Goal: Task Accomplishment & Management: Manage account settings

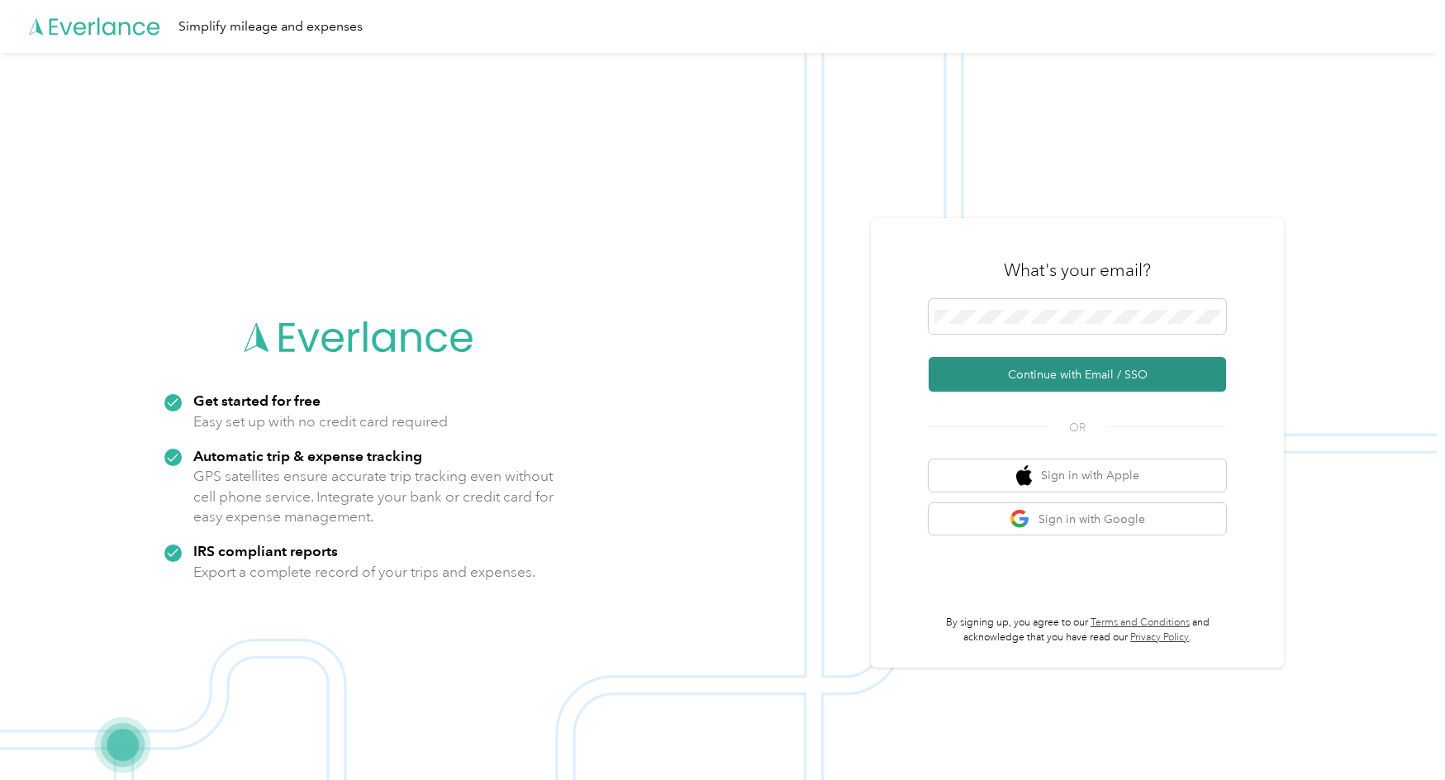
click at [997, 379] on button "Continue with Email / SSO" at bounding box center [1076, 374] width 297 height 35
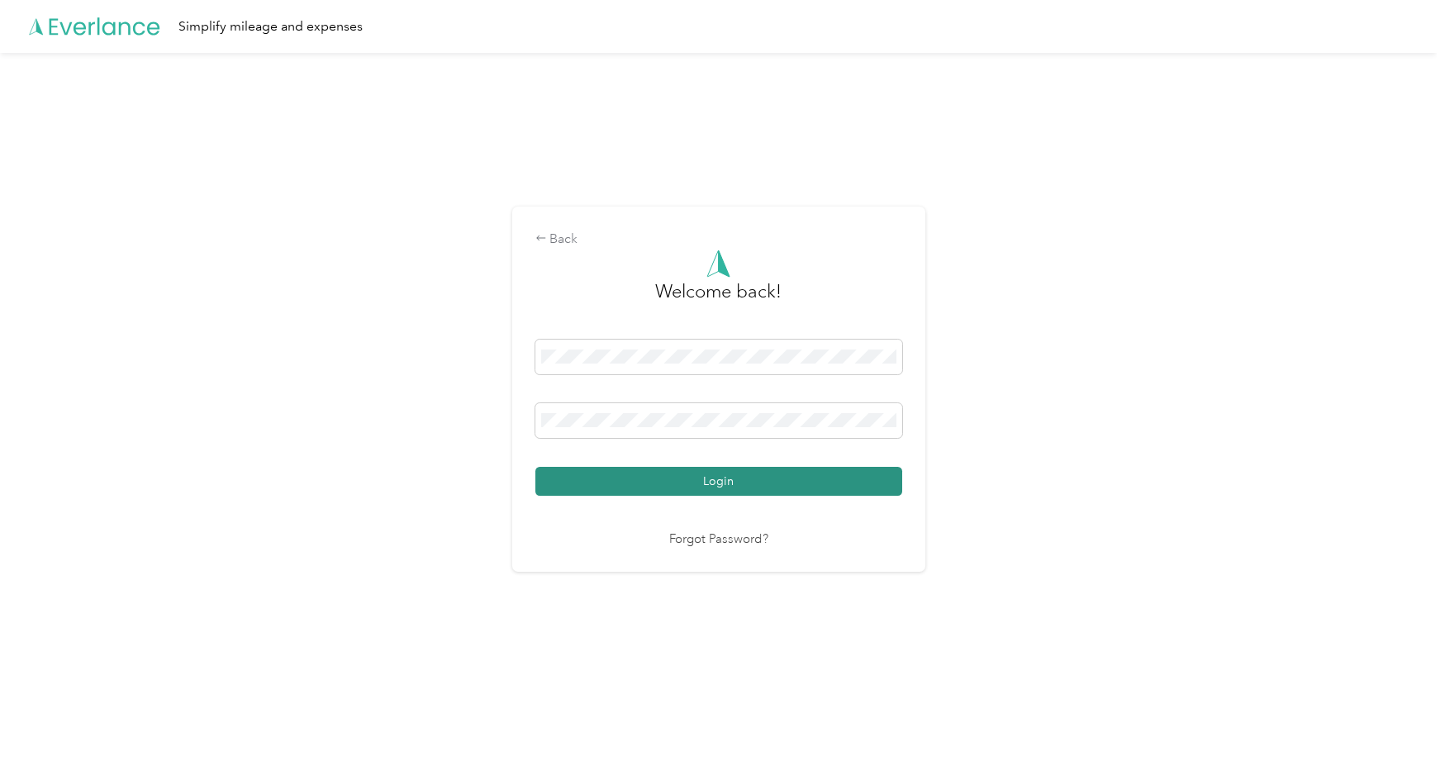
click at [638, 472] on button "Login" at bounding box center [718, 481] width 367 height 29
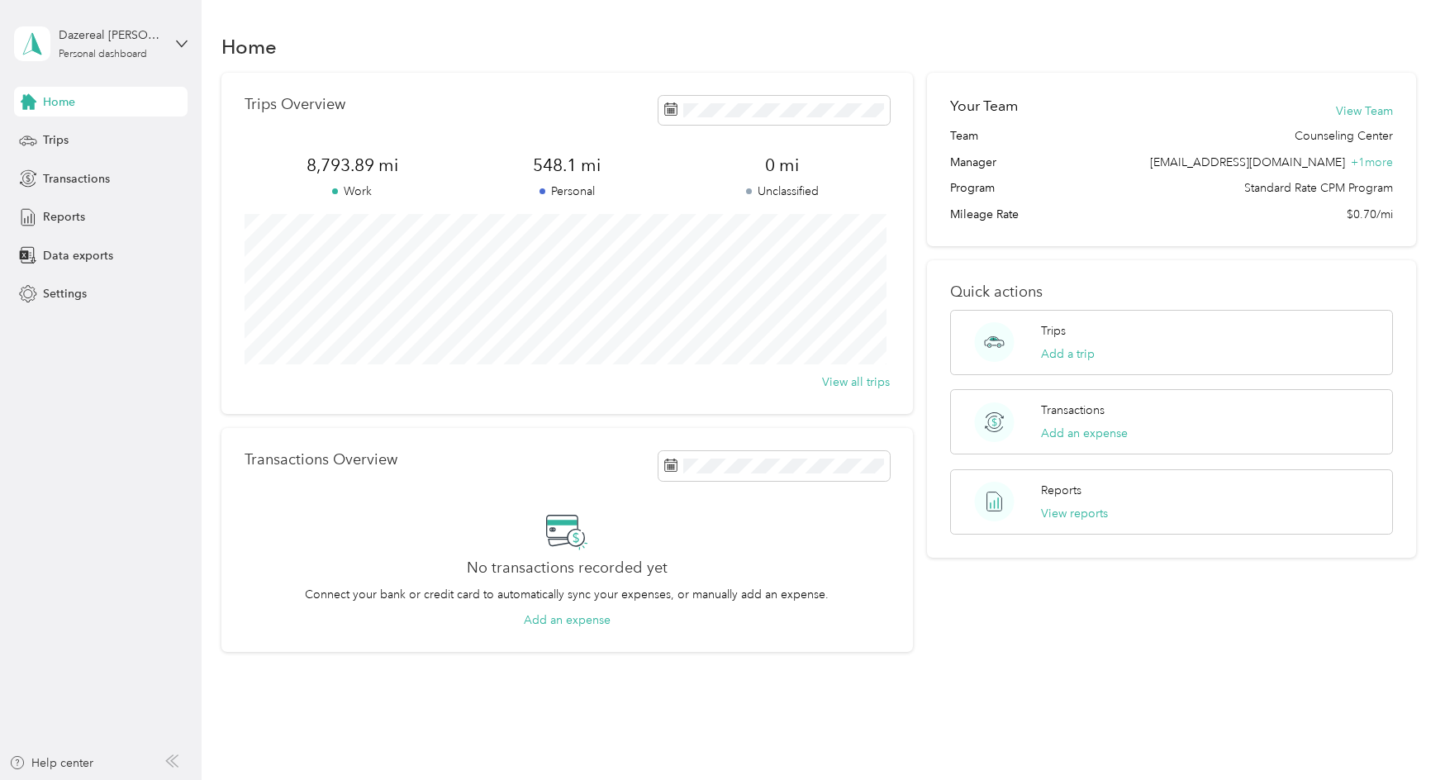
click at [83, 155] on div "Home Trips Transactions Reports Data exports Settings" at bounding box center [100, 198] width 173 height 222
click at [105, 146] on div "Trips" at bounding box center [100, 141] width 173 height 30
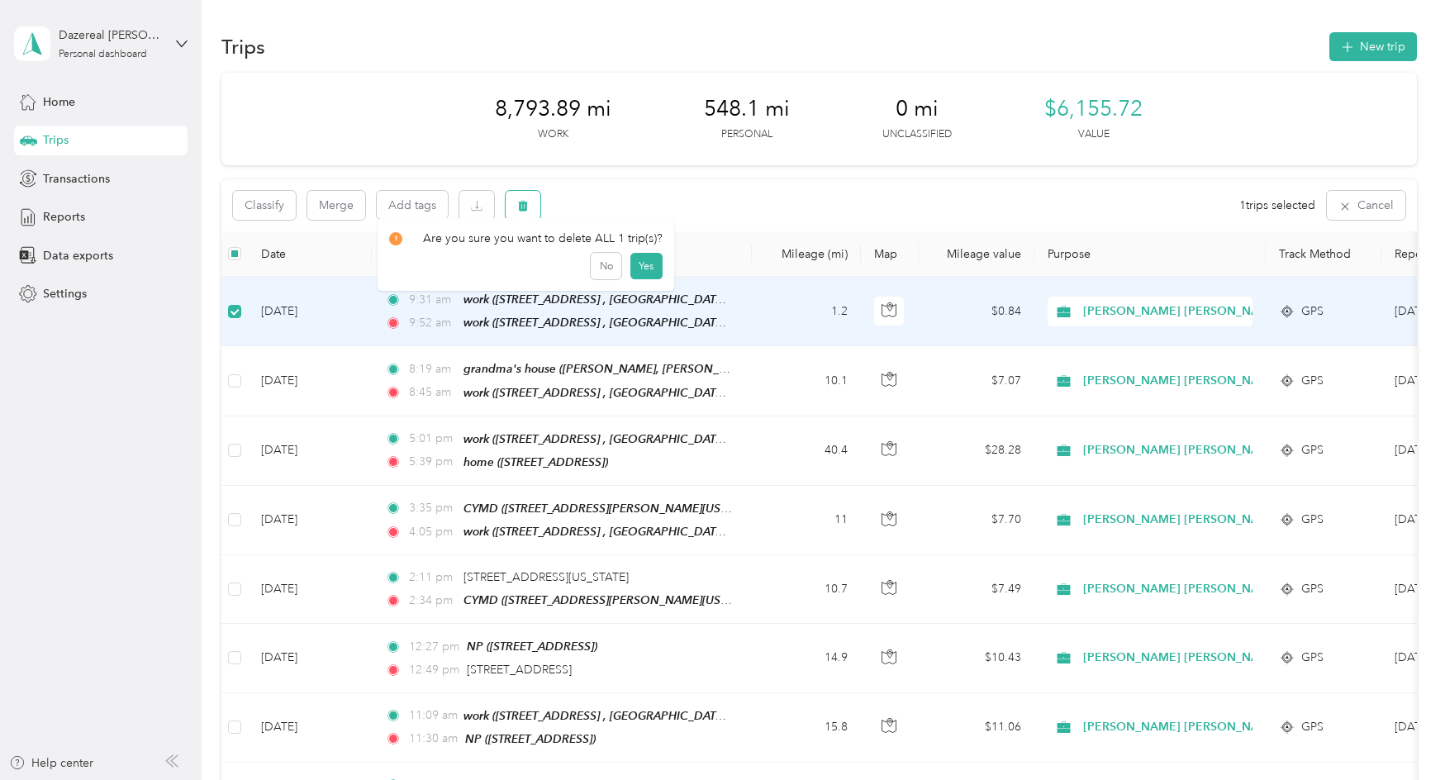
click at [534, 211] on button "button" at bounding box center [522, 205] width 35 height 29
click at [634, 270] on button "Yes" at bounding box center [646, 274] width 32 height 26
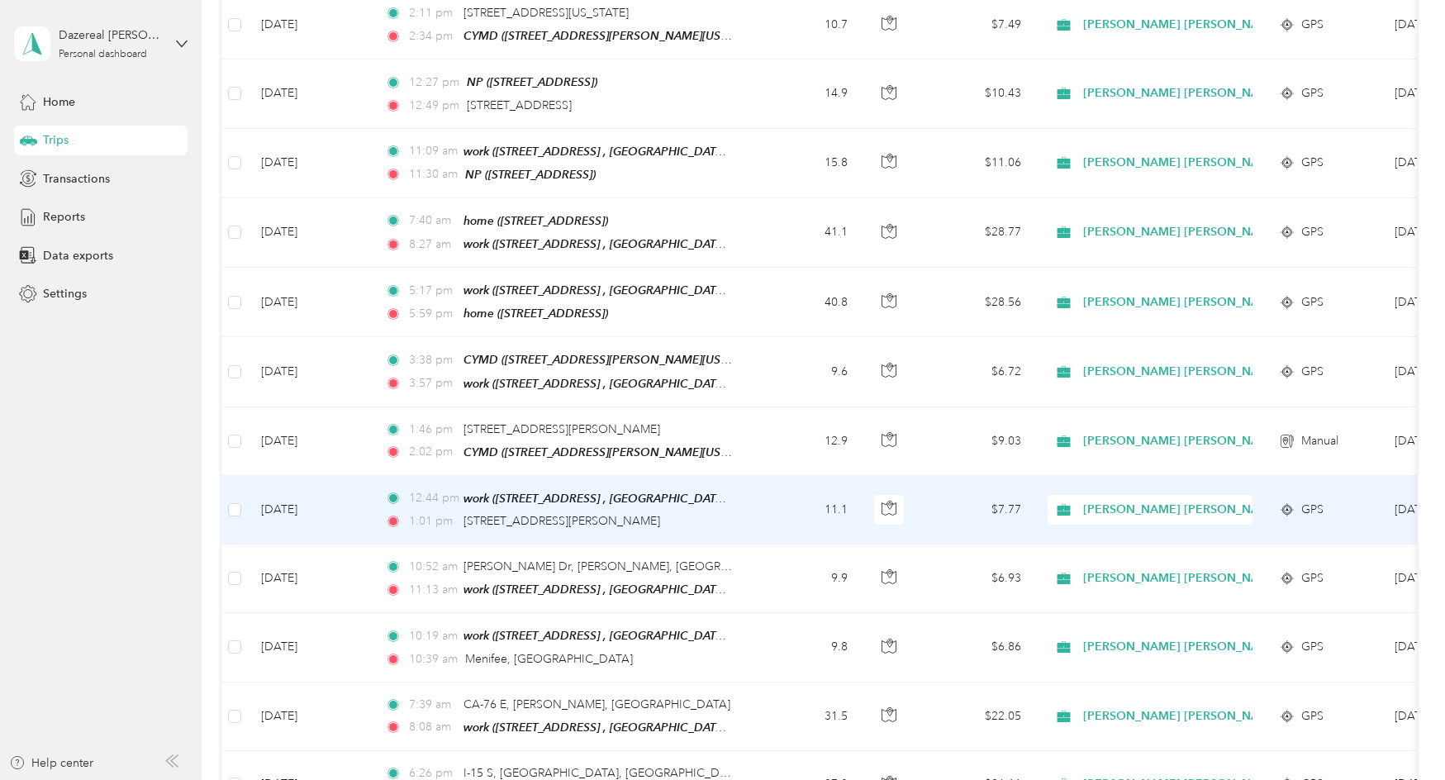
scroll to position [578, 0]
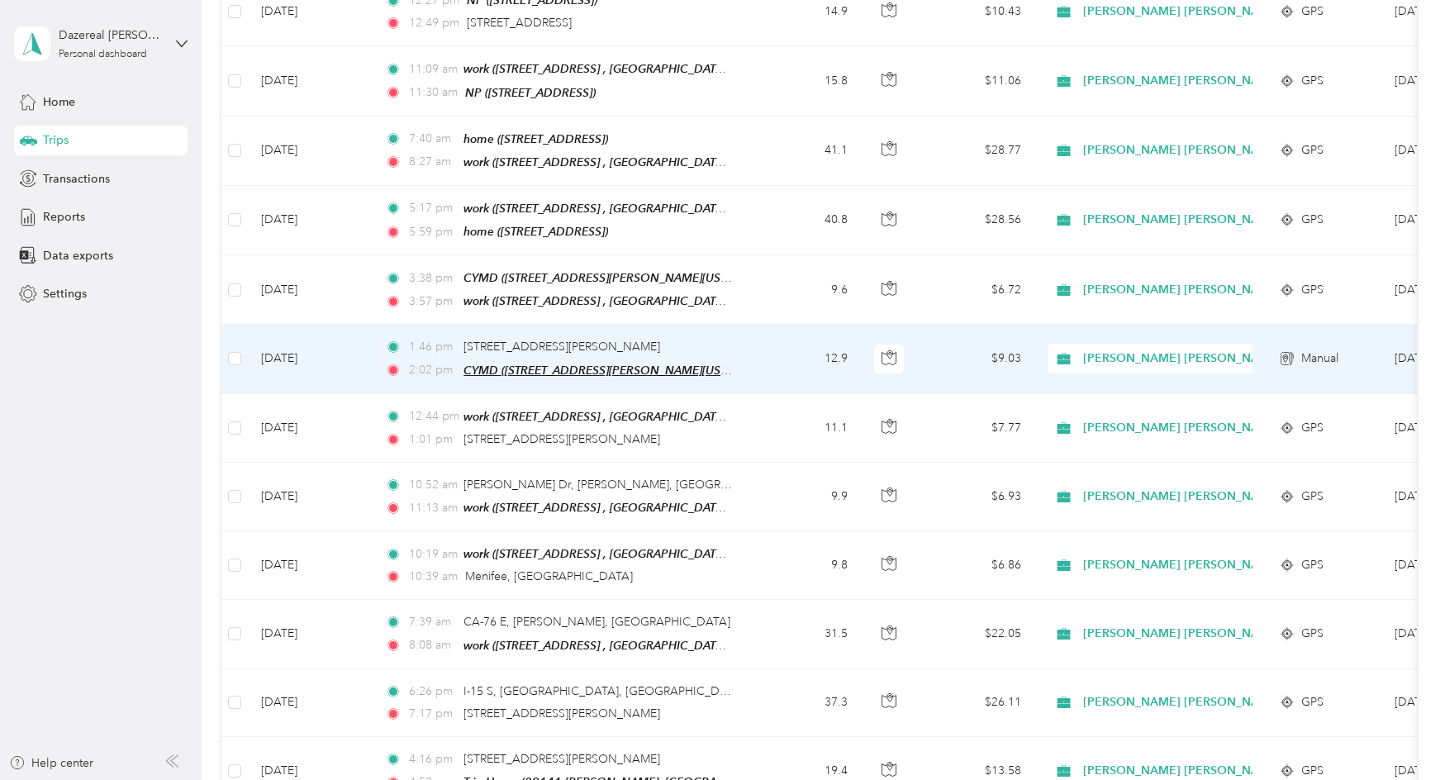
click at [539, 363] on span "CYMD ([STREET_ADDRESS][PERSON_NAME][US_STATE])" at bounding box center [613, 370] width 300 height 14
click at [535, 316] on button "Edit Place" at bounding box center [514, 316] width 94 height 29
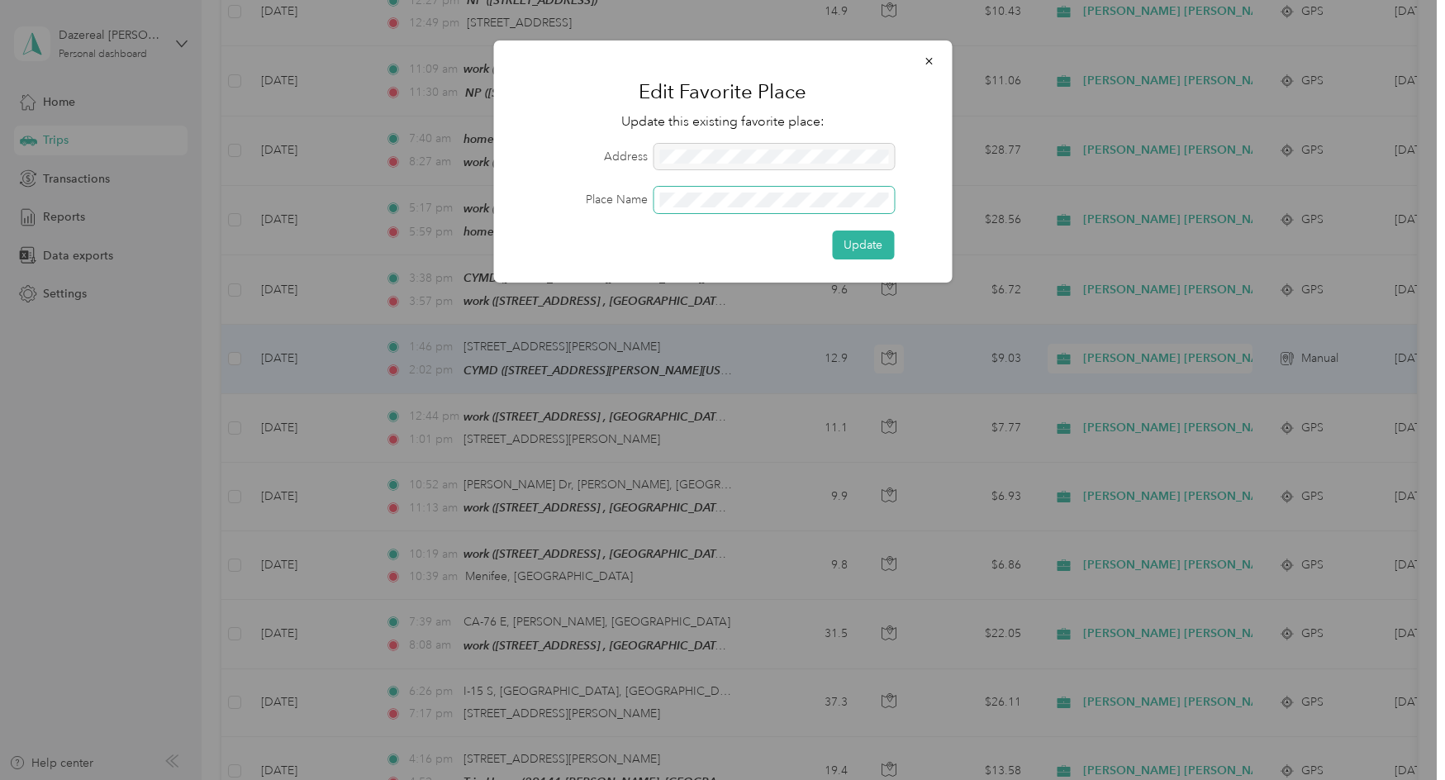
click at [832, 230] on button "Update" at bounding box center [863, 244] width 62 height 29
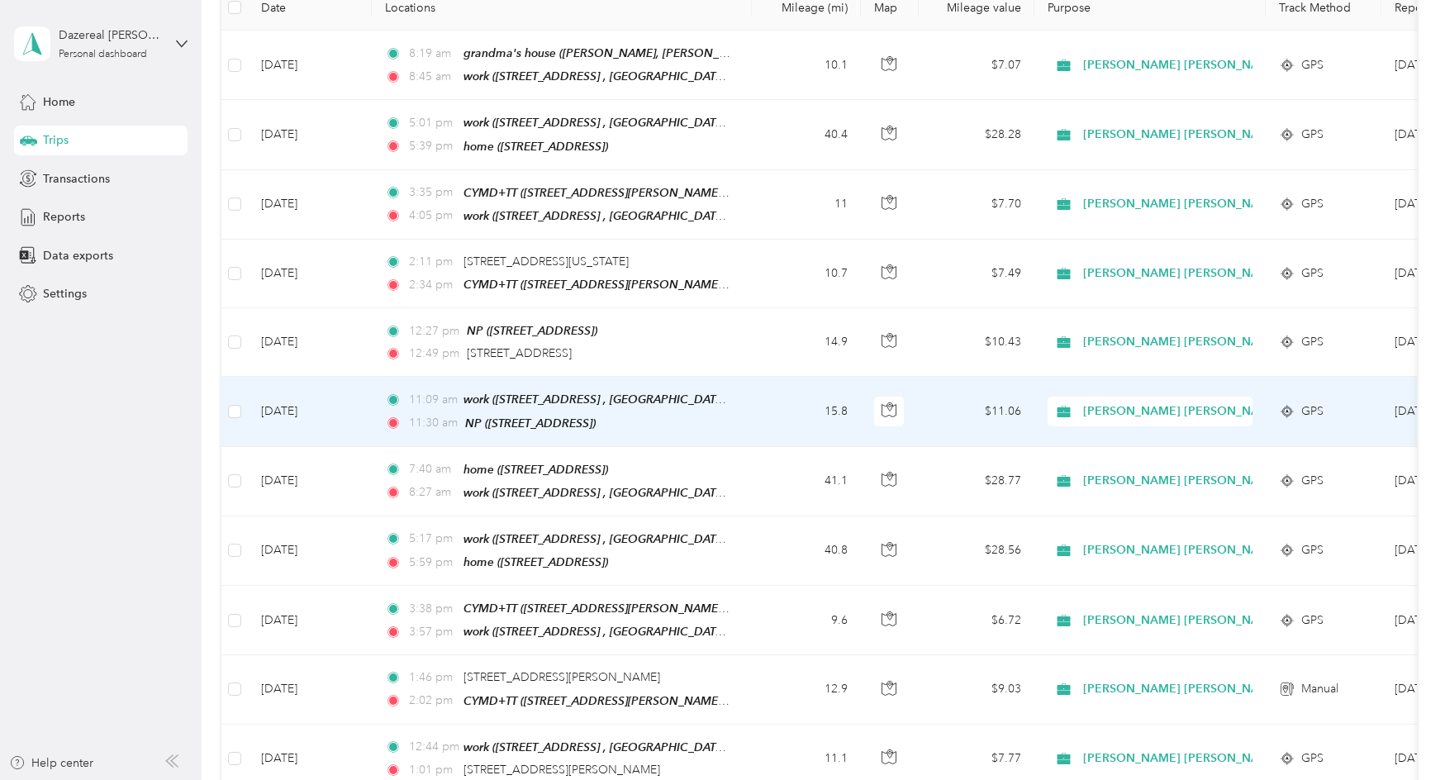
scroll to position [165, 0]
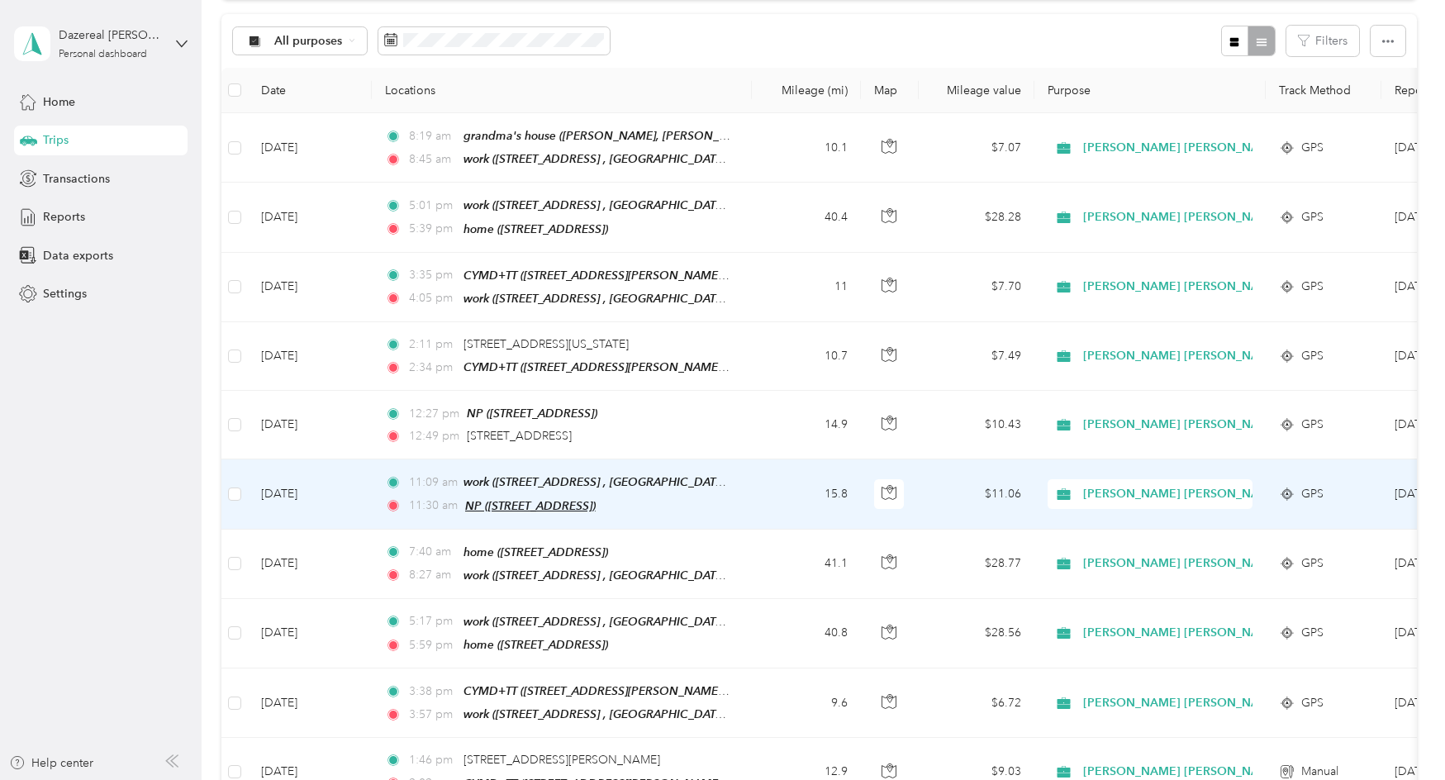
click at [573, 499] on span "NP ([STREET_ADDRESS])" at bounding box center [530, 505] width 130 height 13
click at [551, 464] on button "Edit Place" at bounding box center [514, 458] width 94 height 29
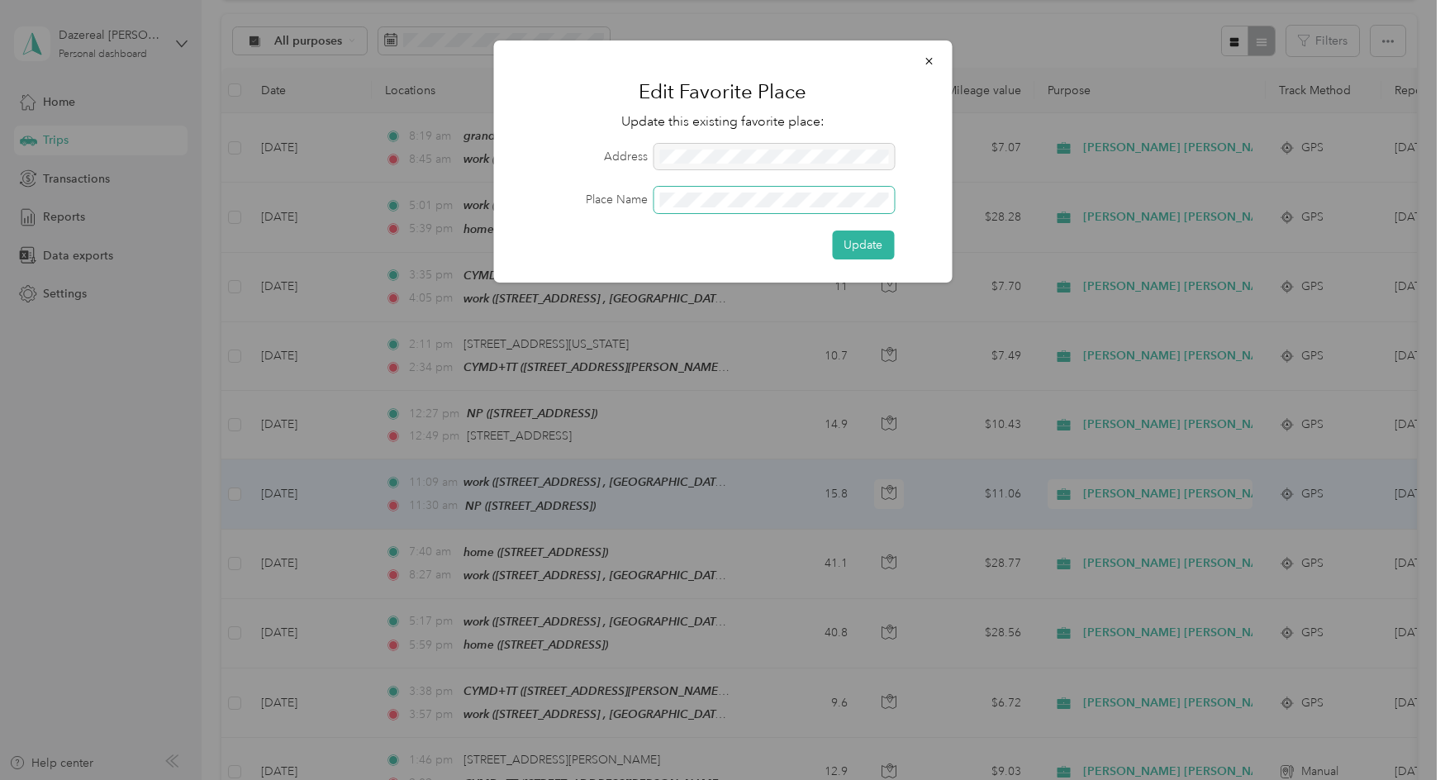
click at [650, 197] on div "Place Name" at bounding box center [722, 200] width 412 height 26
click at [832, 230] on button "Update" at bounding box center [863, 244] width 62 height 29
click at [869, 235] on button "Update" at bounding box center [853, 244] width 79 height 29
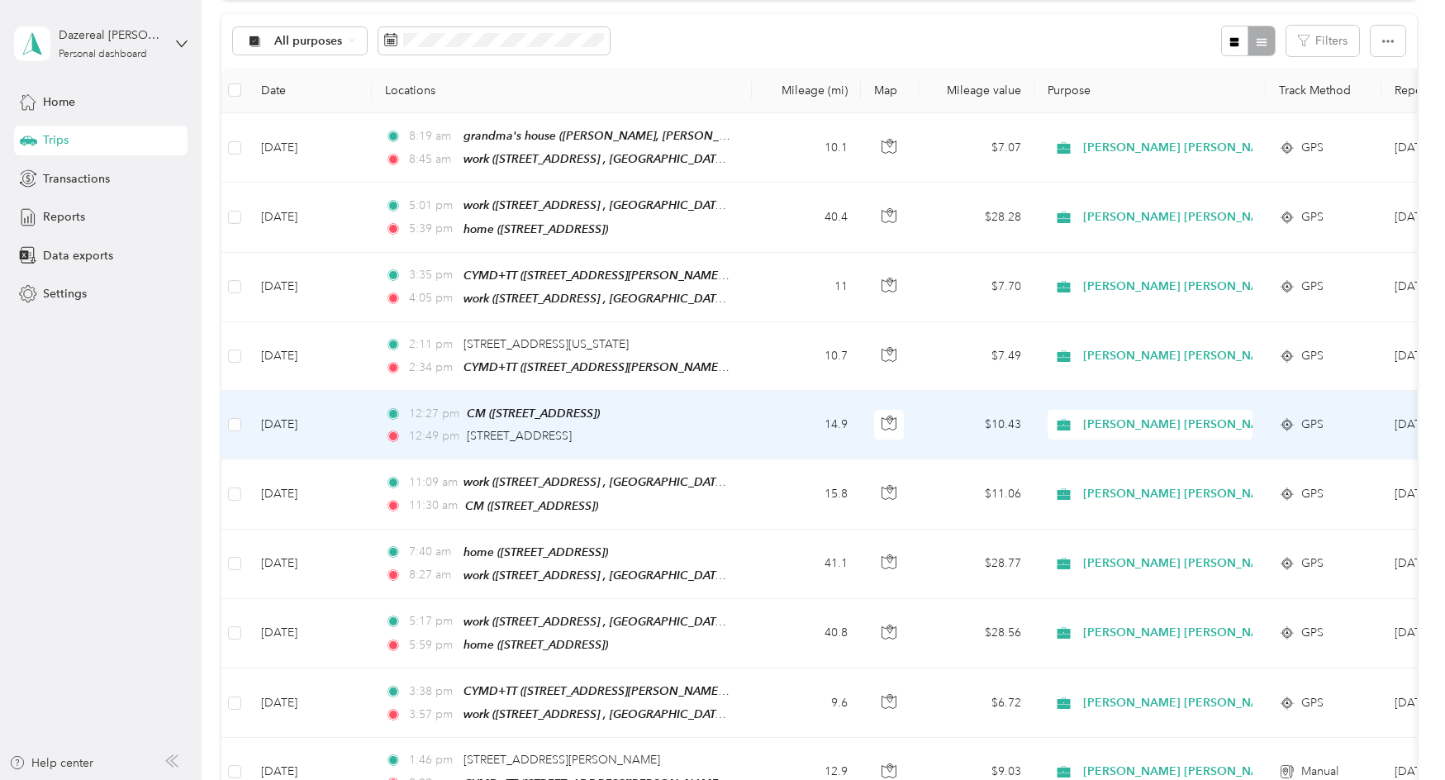
click at [705, 429] on div "12:49 pm [STREET_ADDRESS]" at bounding box center [558, 436] width 347 height 18
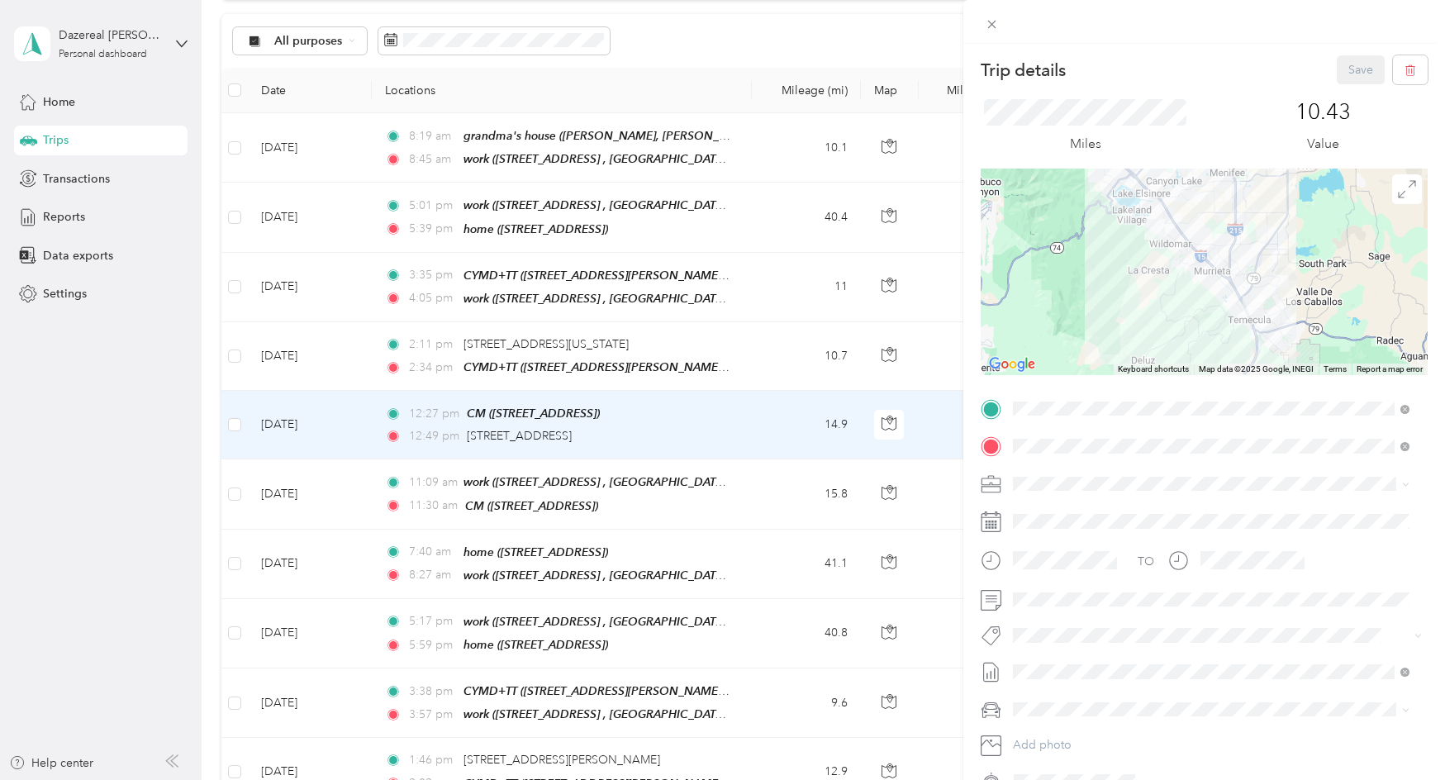
click at [705, 429] on div "Trip details Save This trip cannot be edited because it is either under review,…" at bounding box center [722, 390] width 1445 height 780
